Goal: Information Seeking & Learning: Check status

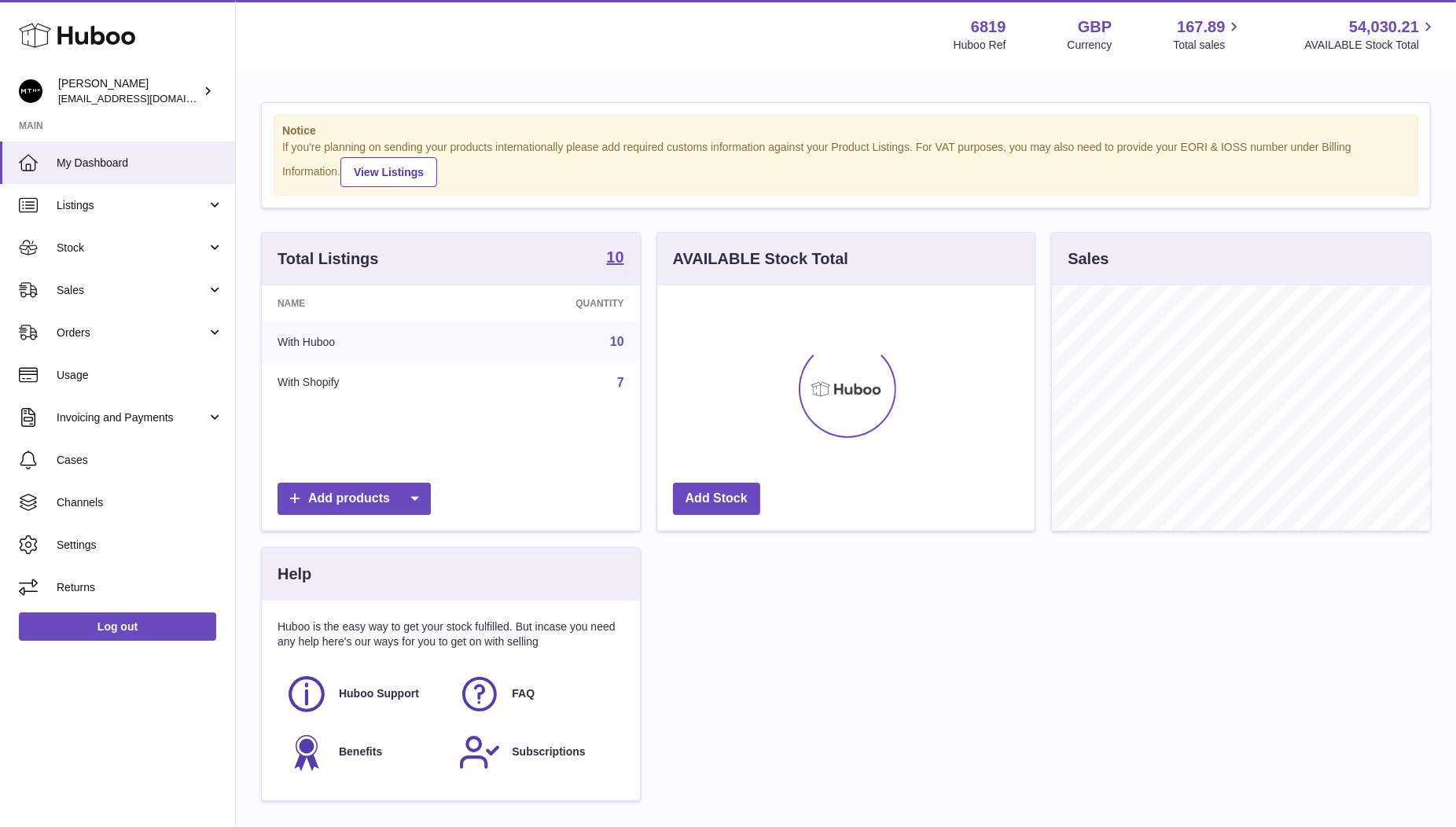
scroll to position [245, 378]
click at [80, 256] on link "Stock" at bounding box center [117, 248] width 235 height 43
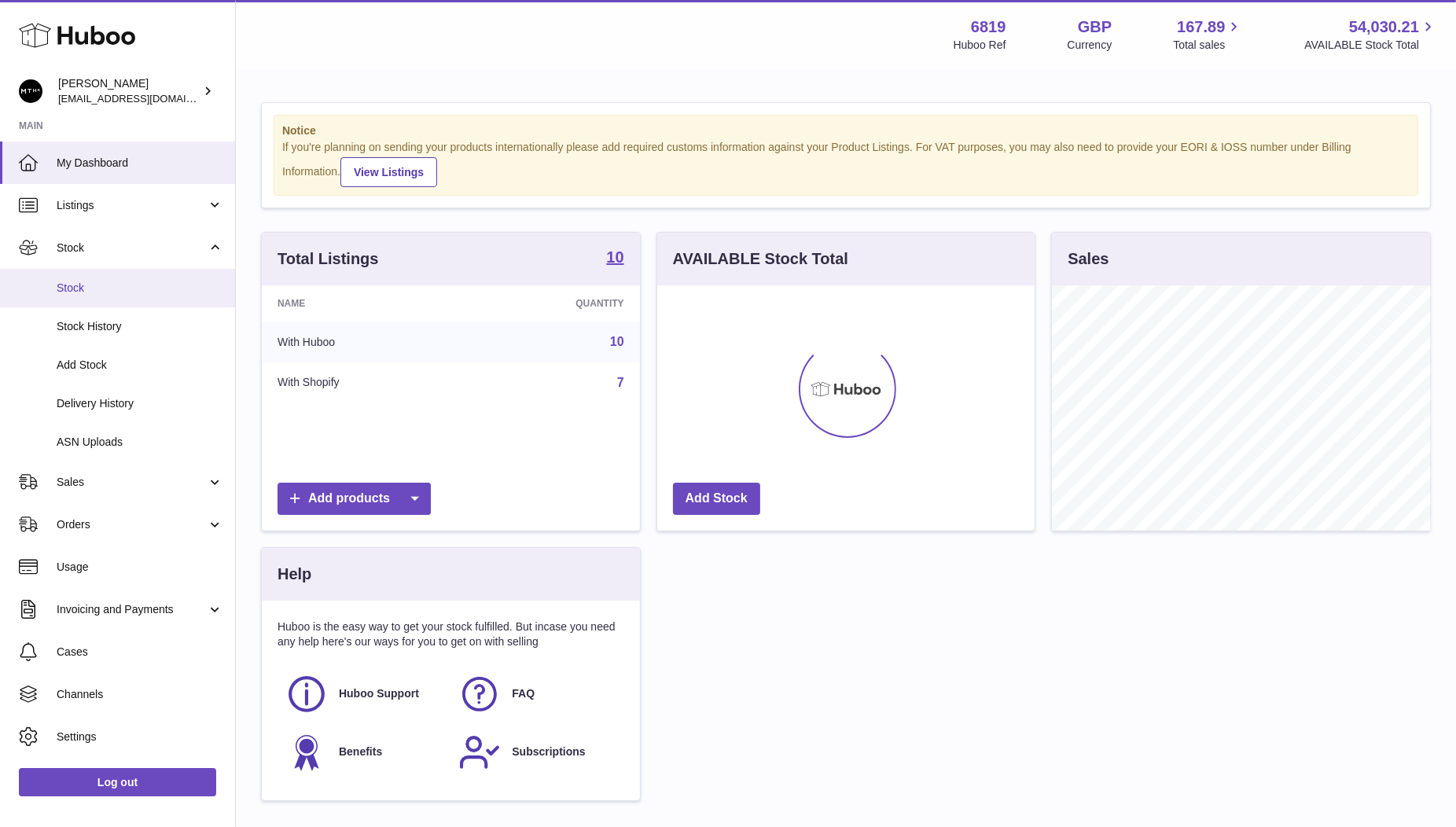
click at [99, 296] on link "Stock" at bounding box center [117, 287] width 235 height 38
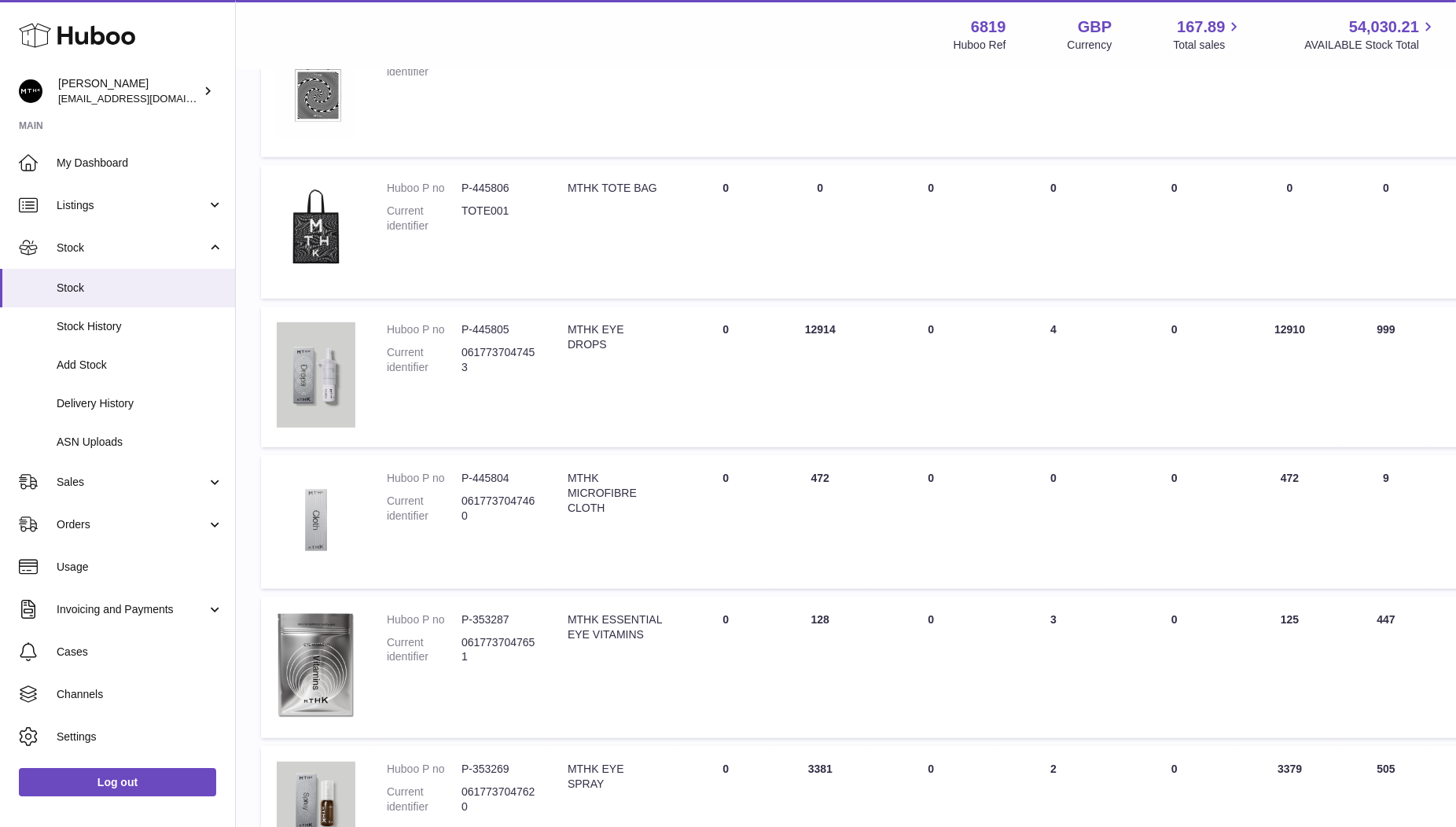
scroll to position [826, 0]
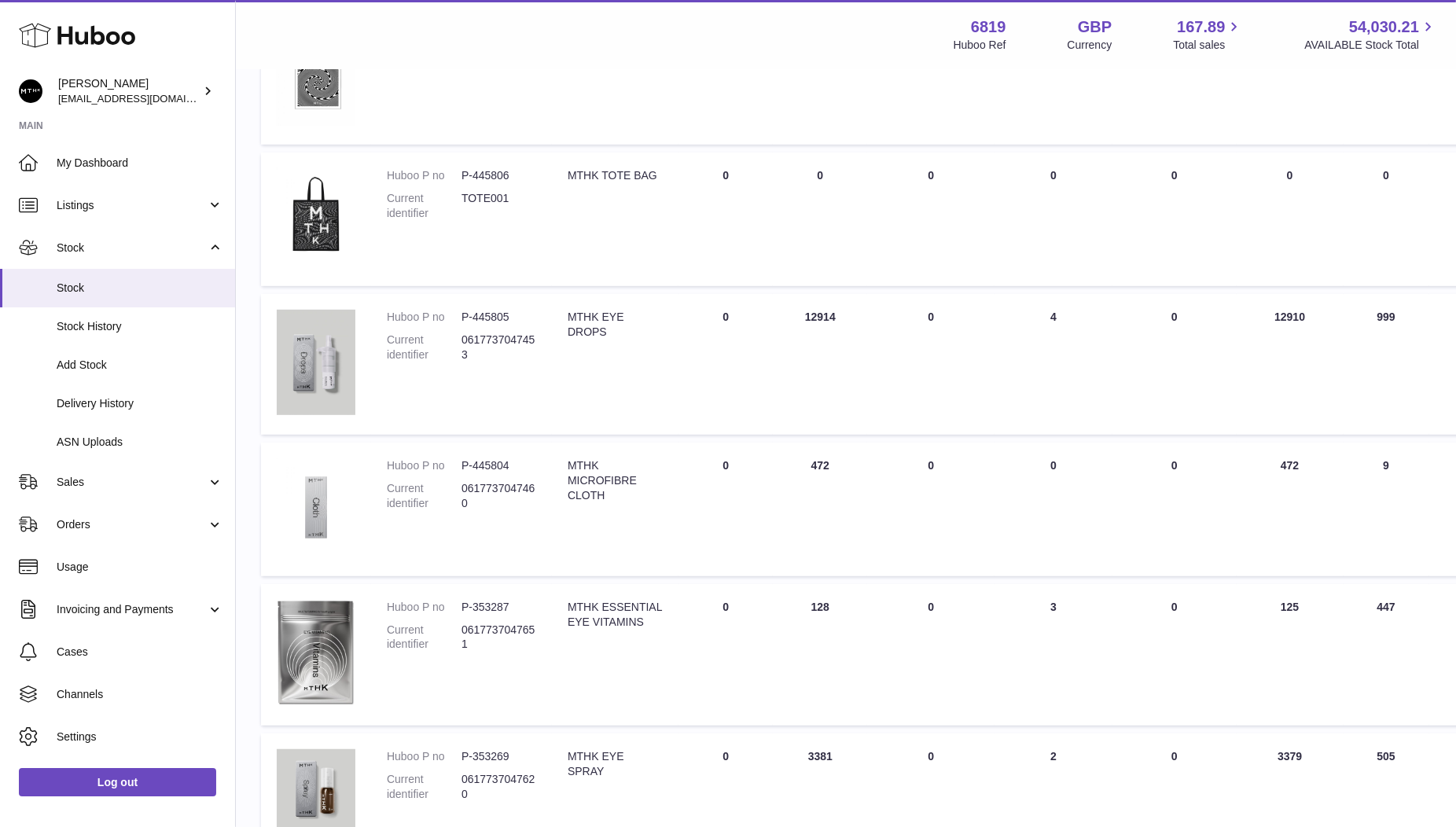
drag, startPoint x: 1289, startPoint y: 314, endPoint x: 1255, endPoint y: 314, distance: 34.0
click at [1255, 314] on td "AVAILABLE Total 12910" at bounding box center [1290, 364] width 107 height 140
click at [1275, 316] on td "AVAILABLE Total 12910" at bounding box center [1290, 364] width 107 height 140
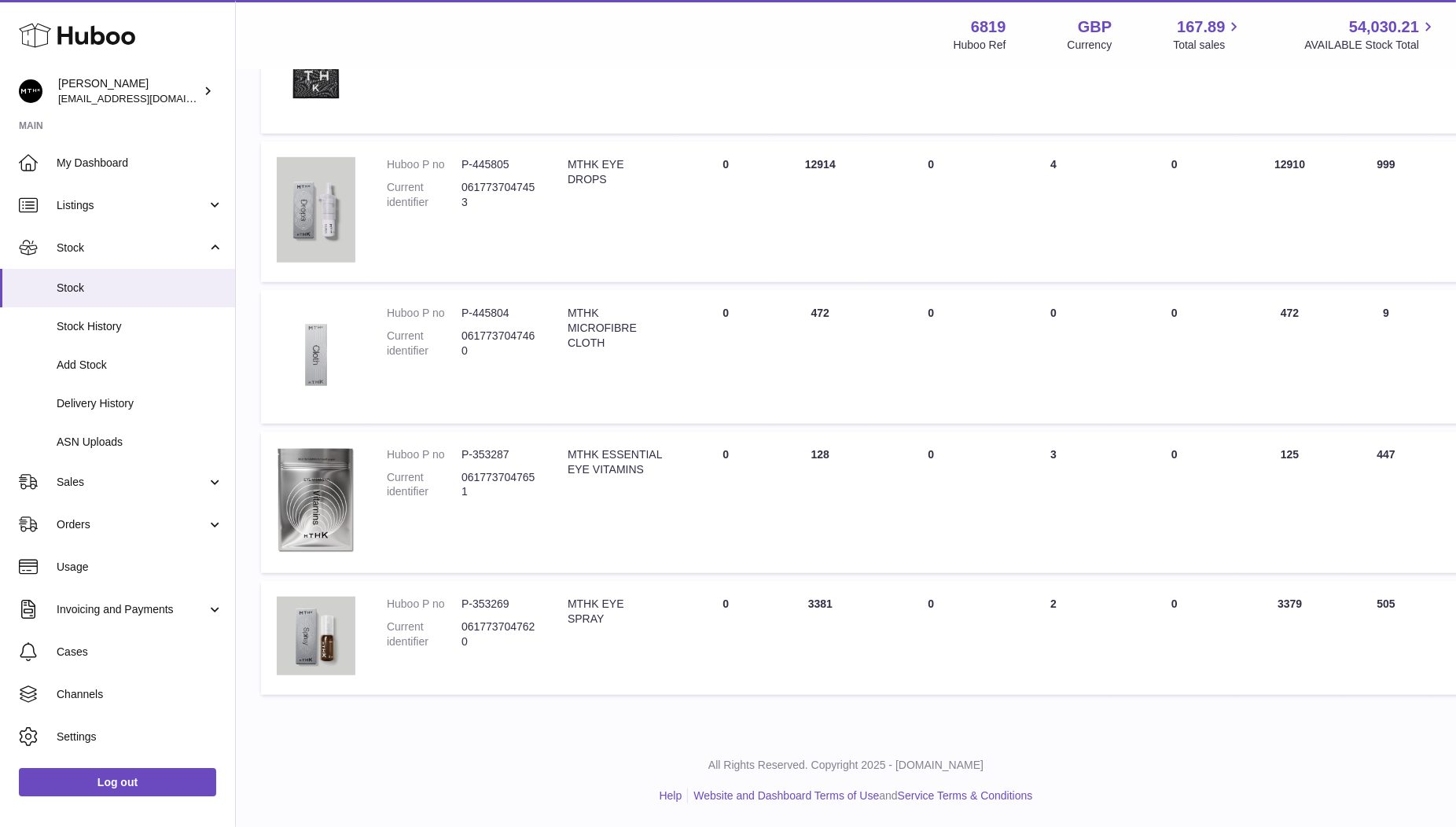
click at [1283, 604] on td "AVAILABLE Total 3379" at bounding box center [1290, 637] width 107 height 114
click at [1282, 604] on td "AVAILABLE Total 3379" at bounding box center [1290, 637] width 107 height 114
click at [1279, 604] on td "AVAILABLE Total 3379" at bounding box center [1290, 637] width 107 height 114
copy td "3379"
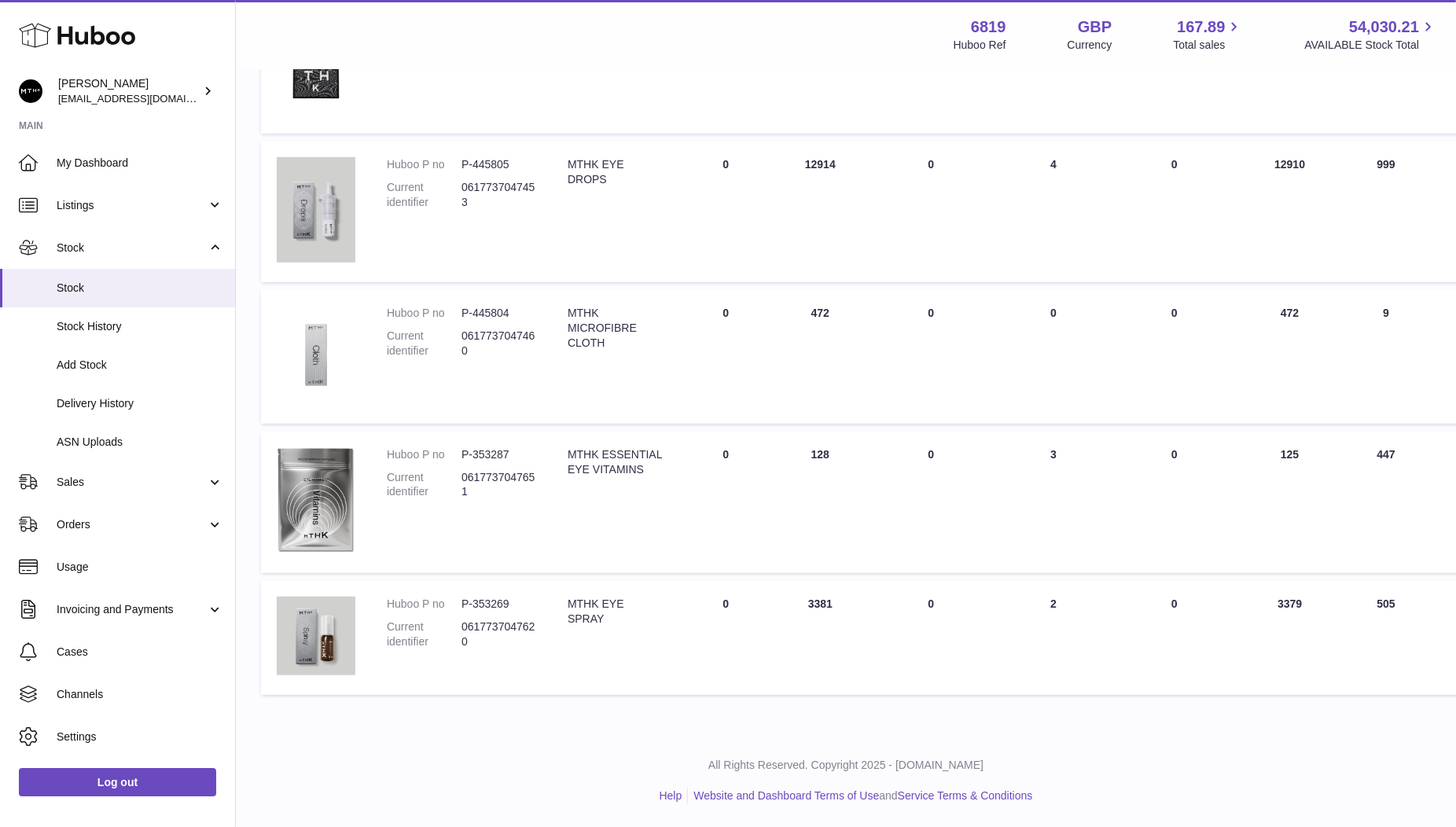
click at [1273, 454] on td "AVAILABLE Total 125" at bounding box center [1290, 503] width 107 height 142
copy td "125"
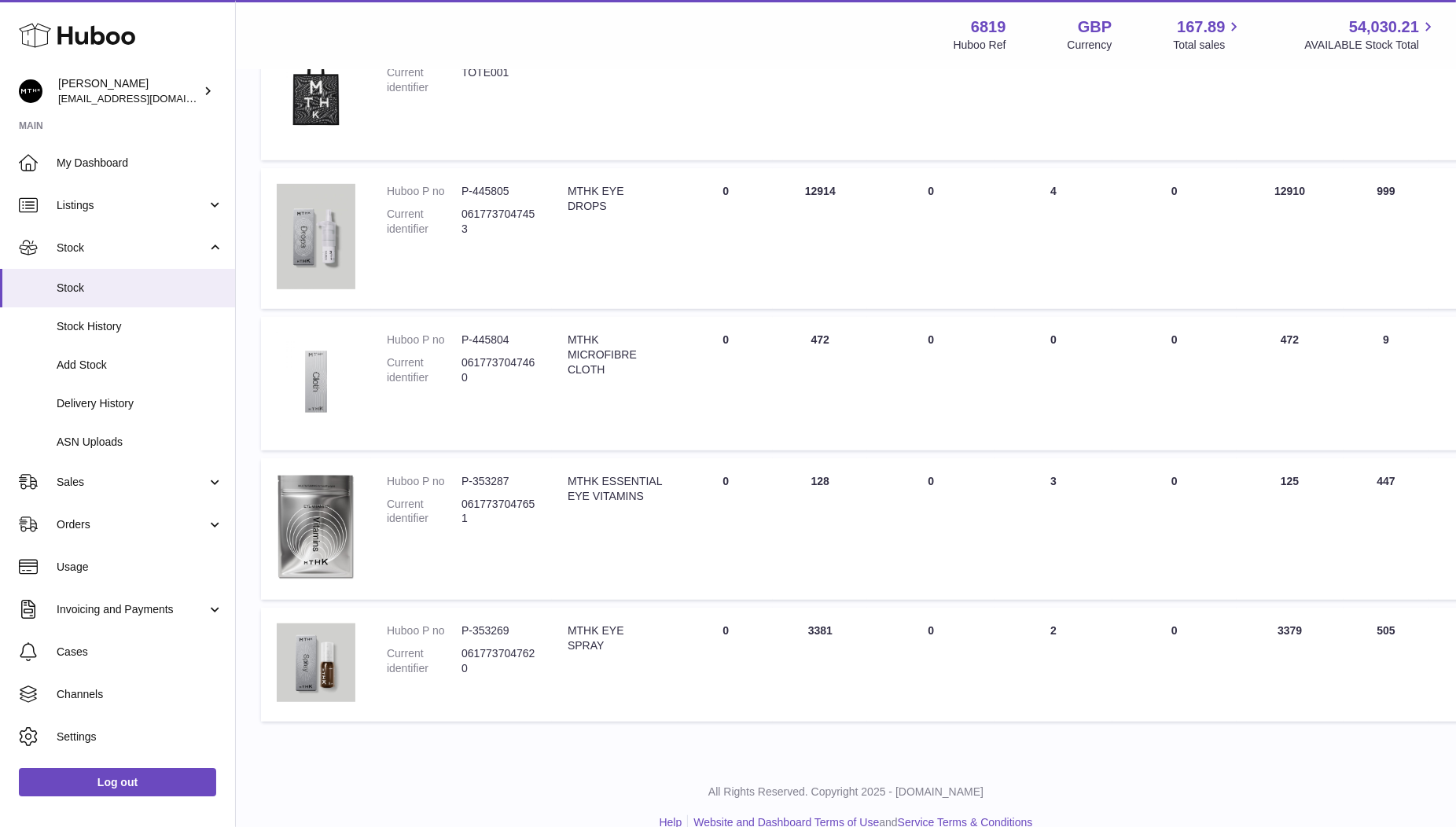
scroll to position [948, 0]
